Goal: Task Accomplishment & Management: Use online tool/utility

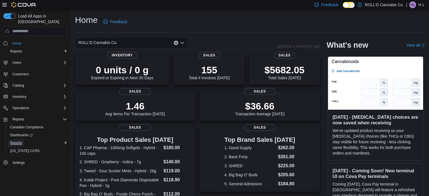
click at [21, 141] on span "Reports" at bounding box center [16, 143] width 12 height 5
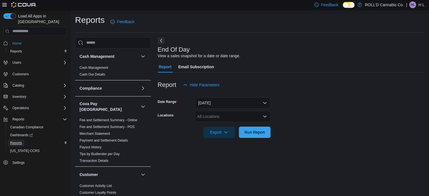
scroll to position [4, 0]
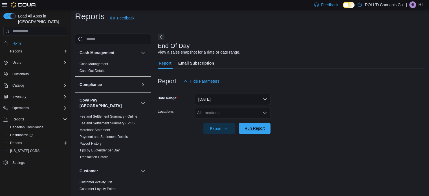
click at [260, 130] on span "Run Report" at bounding box center [255, 129] width 20 height 6
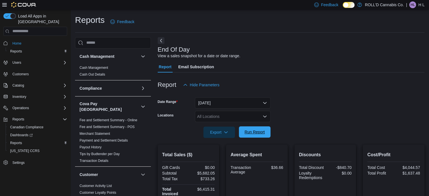
click at [256, 133] on span "Run Report" at bounding box center [255, 132] width 20 height 6
click at [258, 133] on span "Run Report" at bounding box center [255, 132] width 20 height 6
click at [250, 135] on span "Run Report" at bounding box center [255, 132] width 20 height 6
click at [251, 132] on span "Run Report" at bounding box center [255, 132] width 20 height 6
